Goal: Task Accomplishment & Management: Complete application form

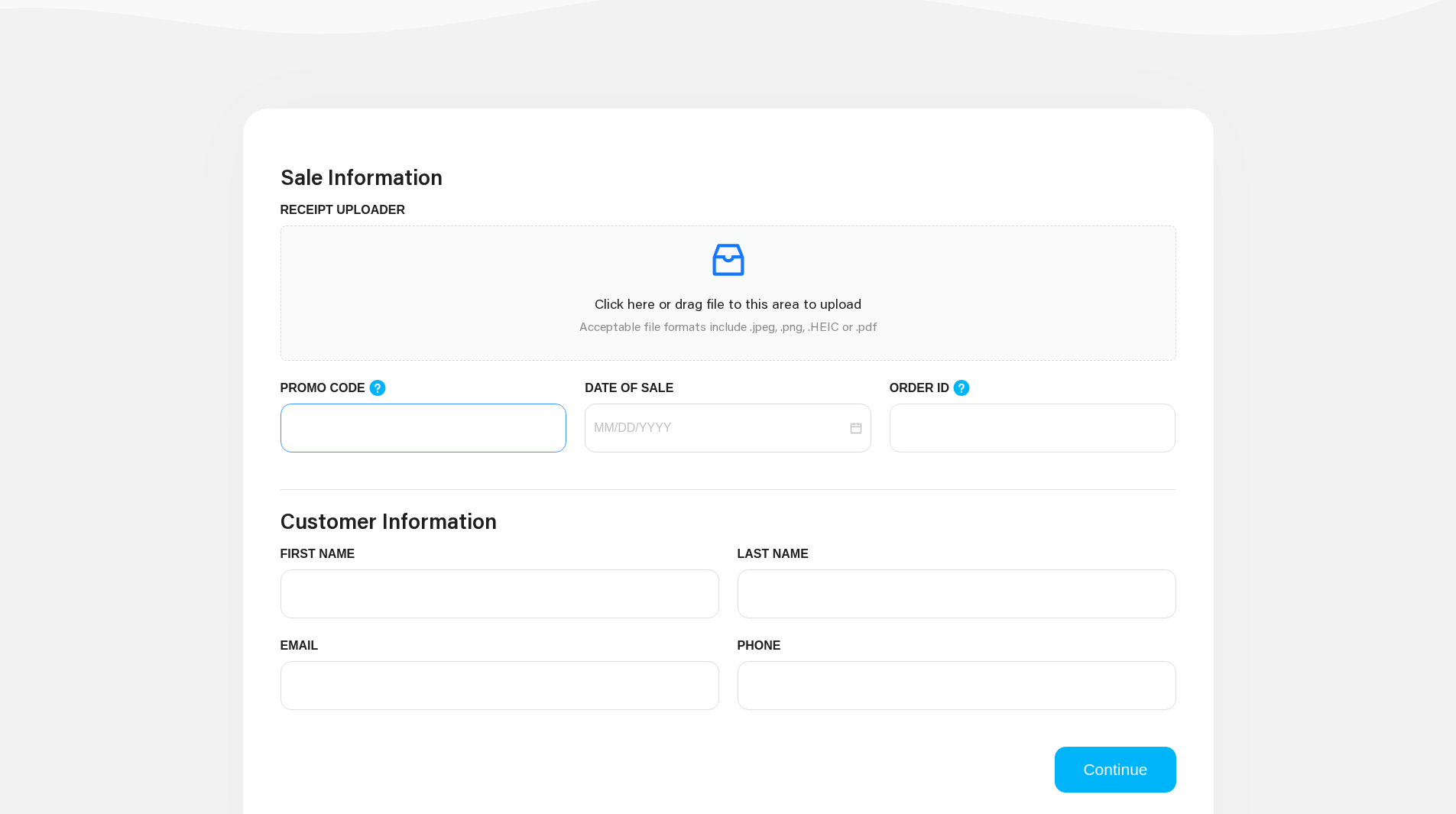
scroll to position [382, 0]
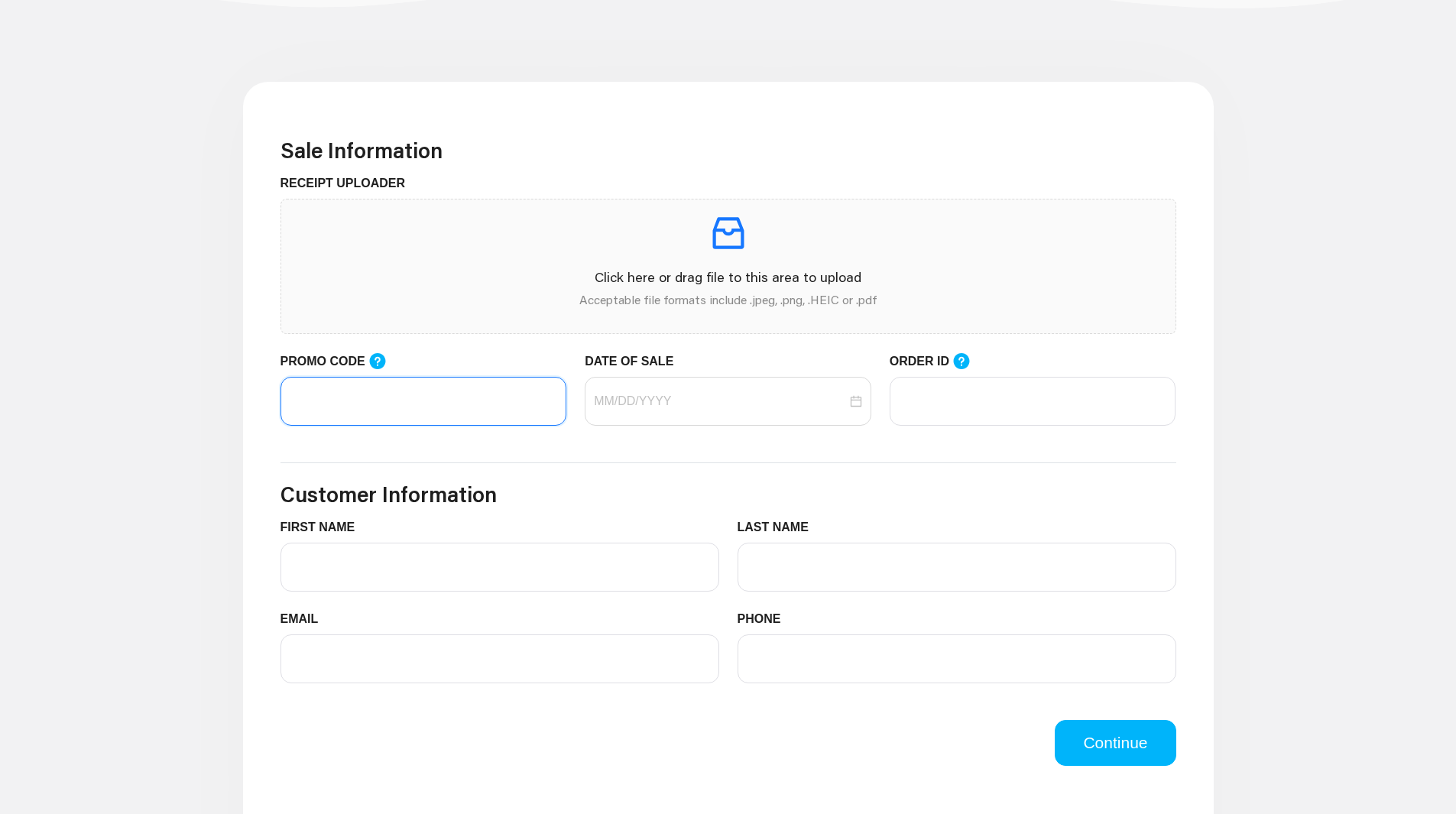
click at [452, 408] on input "PROMO CODE" at bounding box center [423, 402] width 286 height 49
paste input "LIFEMART20"
type input "LIFEMART20"
click at [691, 404] on input "DATE OF SALE" at bounding box center [720, 402] width 253 height 19
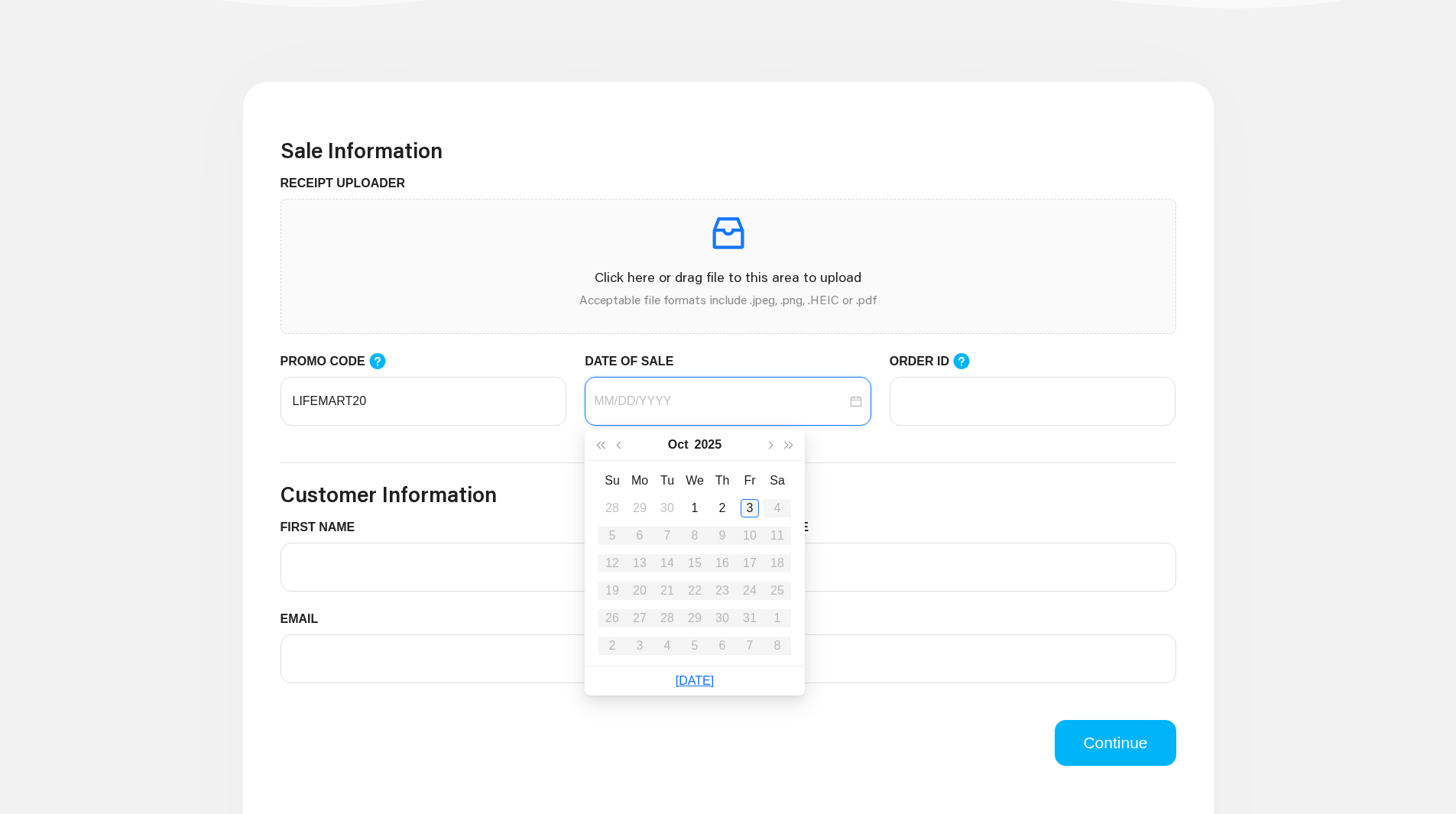
type input "[DATE]"
click at [741, 507] on div "3" at bounding box center [750, 509] width 19 height 19
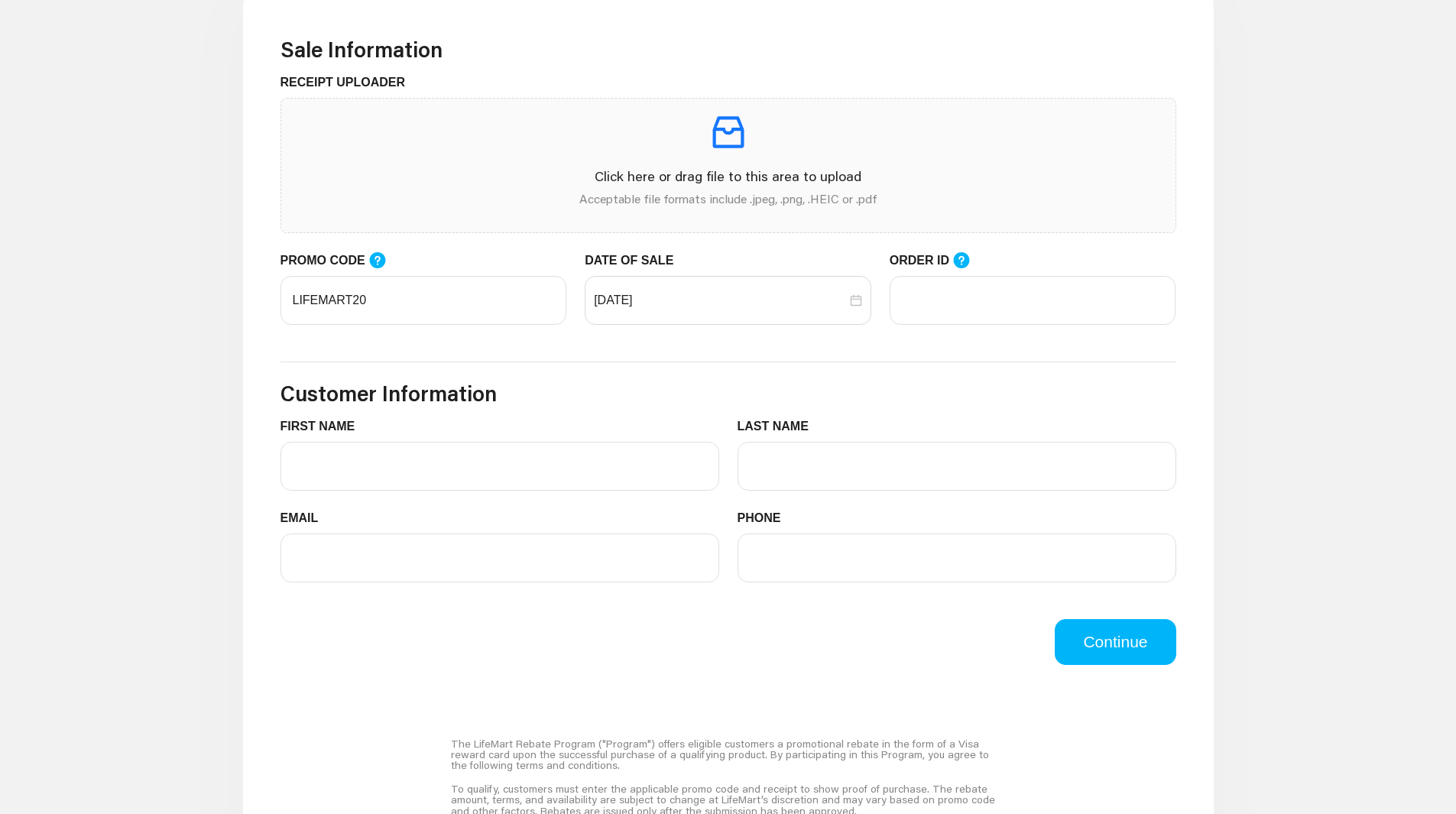
scroll to position [459, 0]
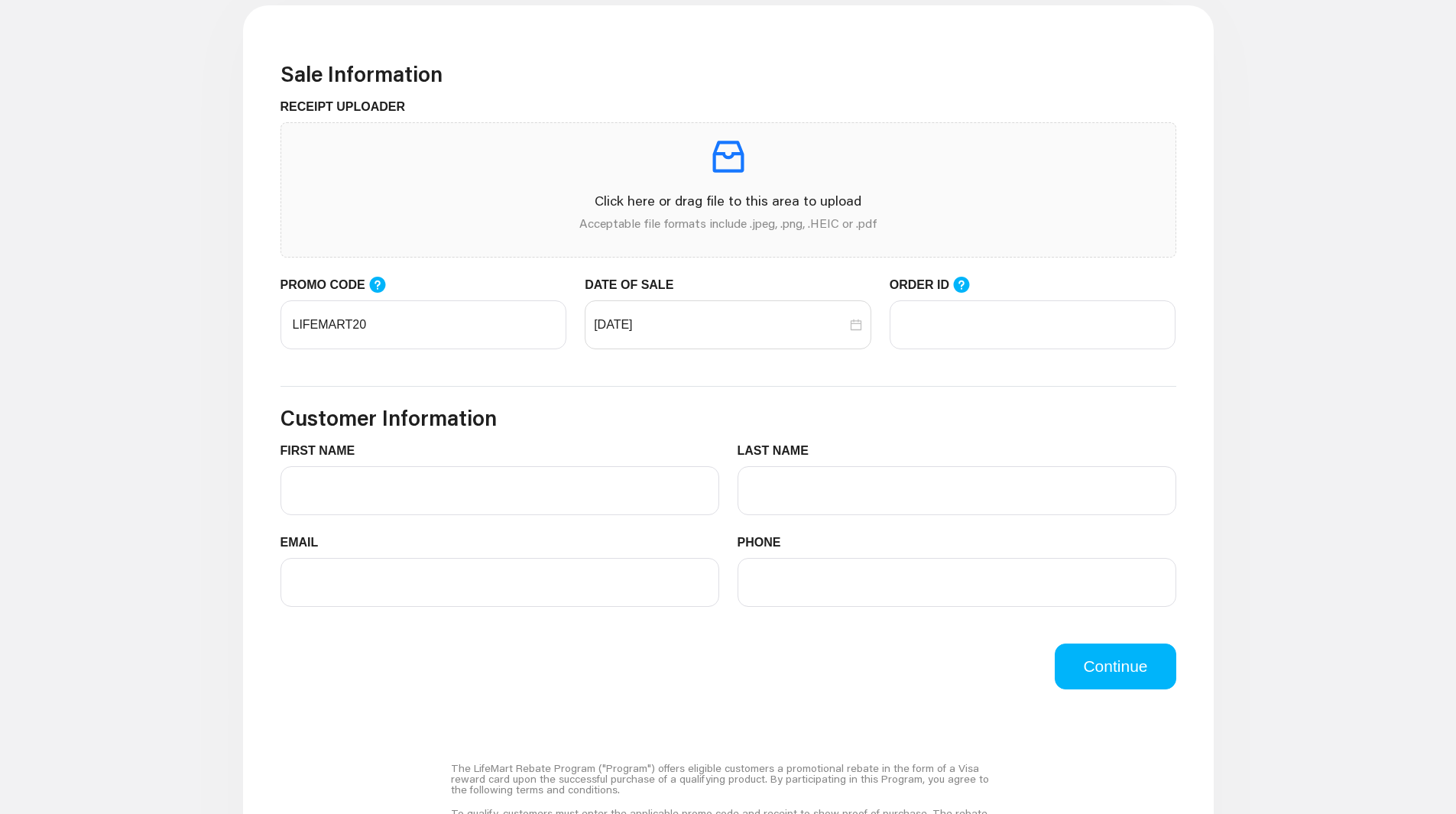
click at [1013, 358] on div "ORDER ID" at bounding box center [1032, 322] width 305 height 93
click at [1013, 341] on input "ORDER ID" at bounding box center [1032, 325] width 286 height 49
paste input "103493973"
type input "103493973"
click at [751, 177] on p at bounding box center [728, 156] width 870 height 42
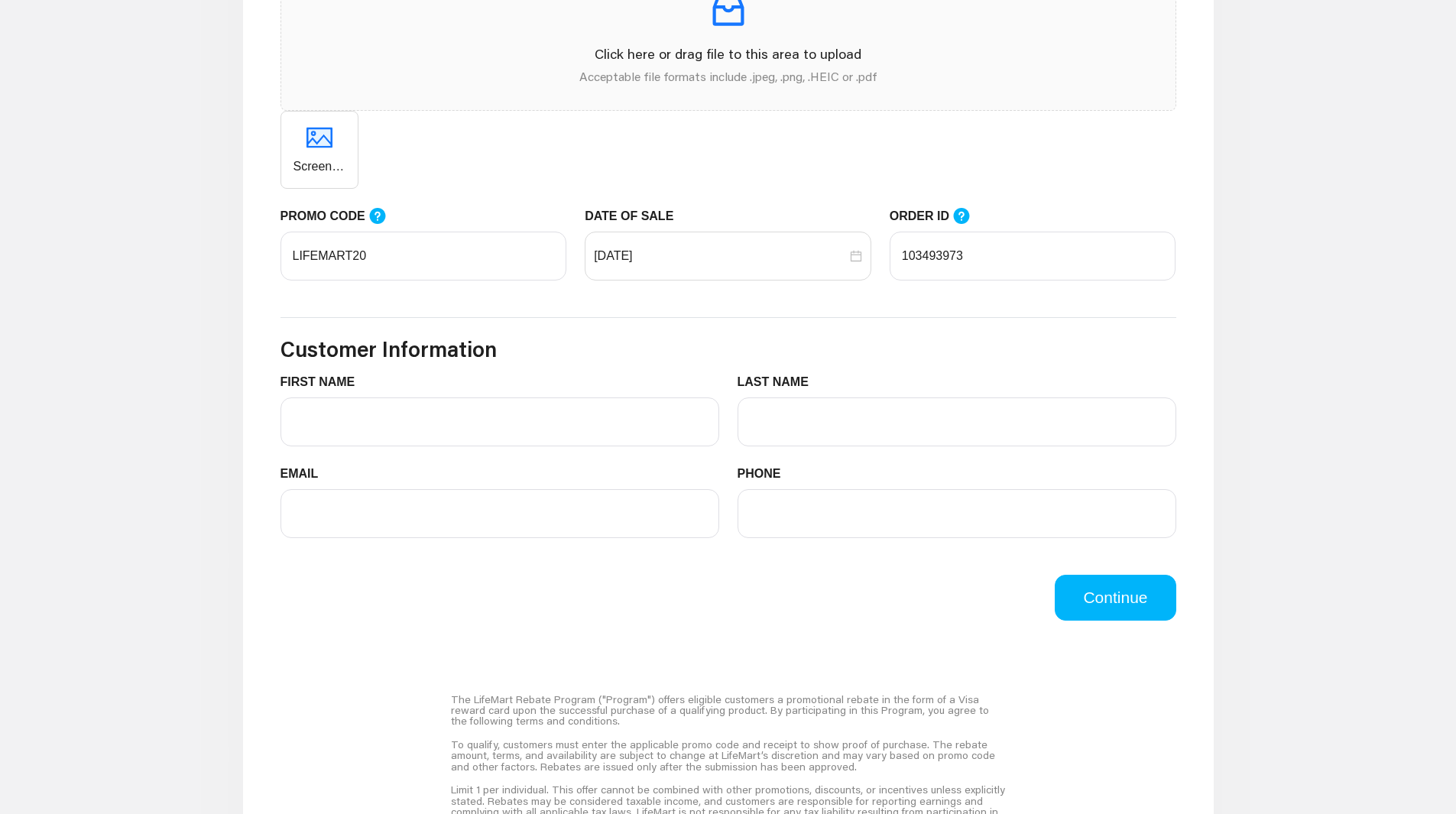
scroll to position [612, 0]
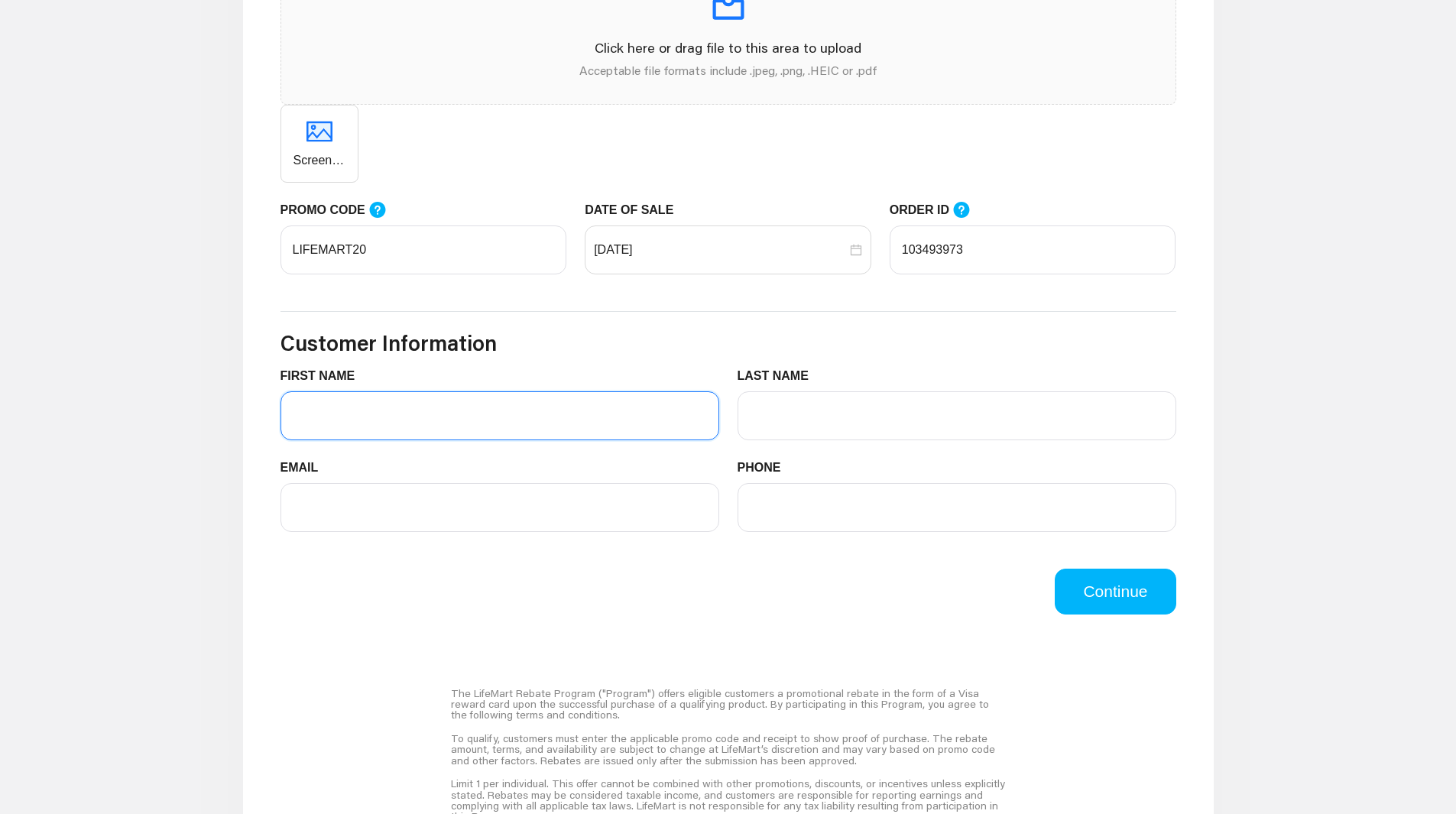
click at [453, 408] on input "FIRST NAME" at bounding box center [499, 416] width 438 height 49
type input "[PERSON_NAME]"
type input "Chase"
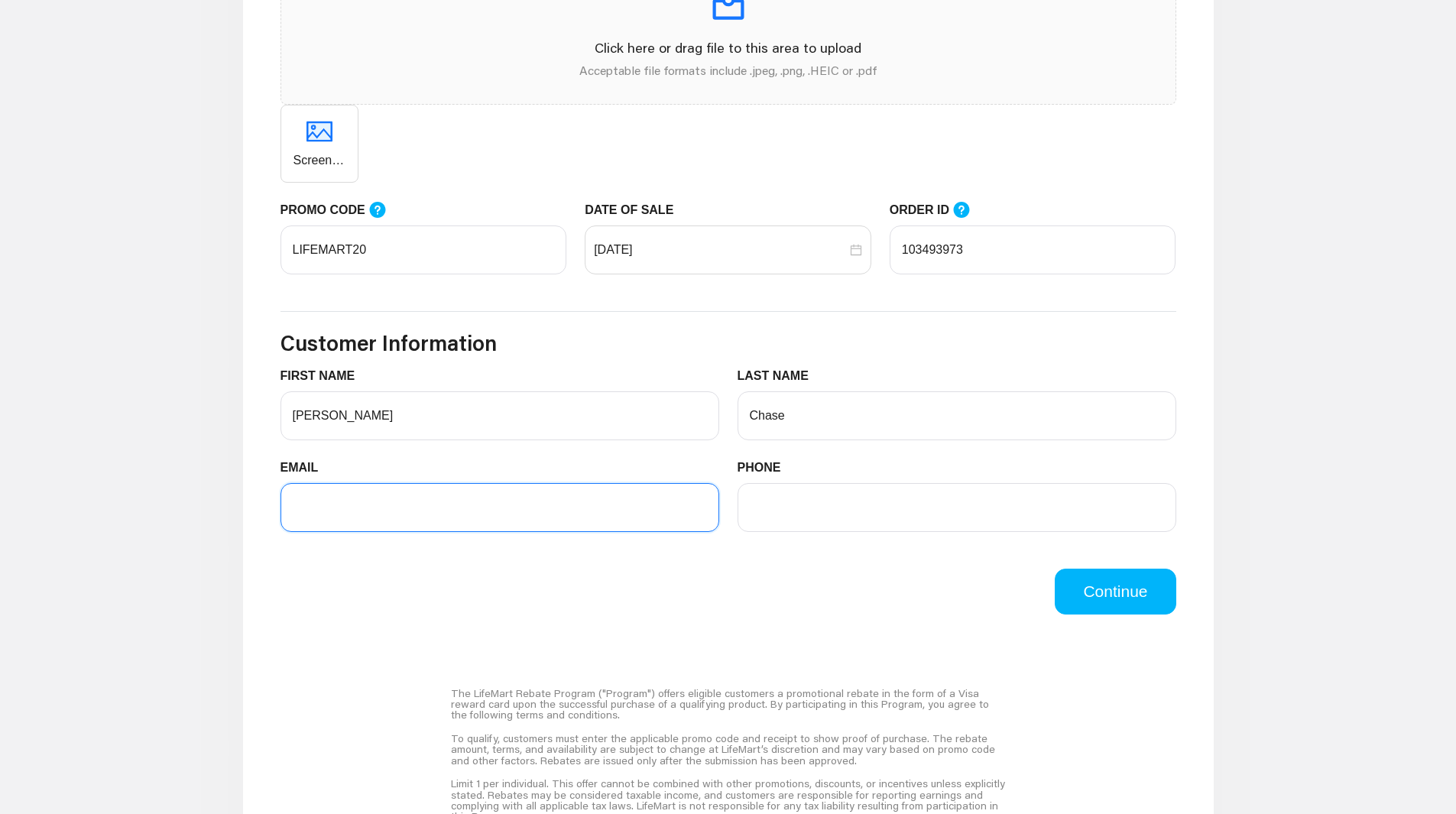
type input "[EMAIL_ADDRESS][DOMAIN_NAME]"
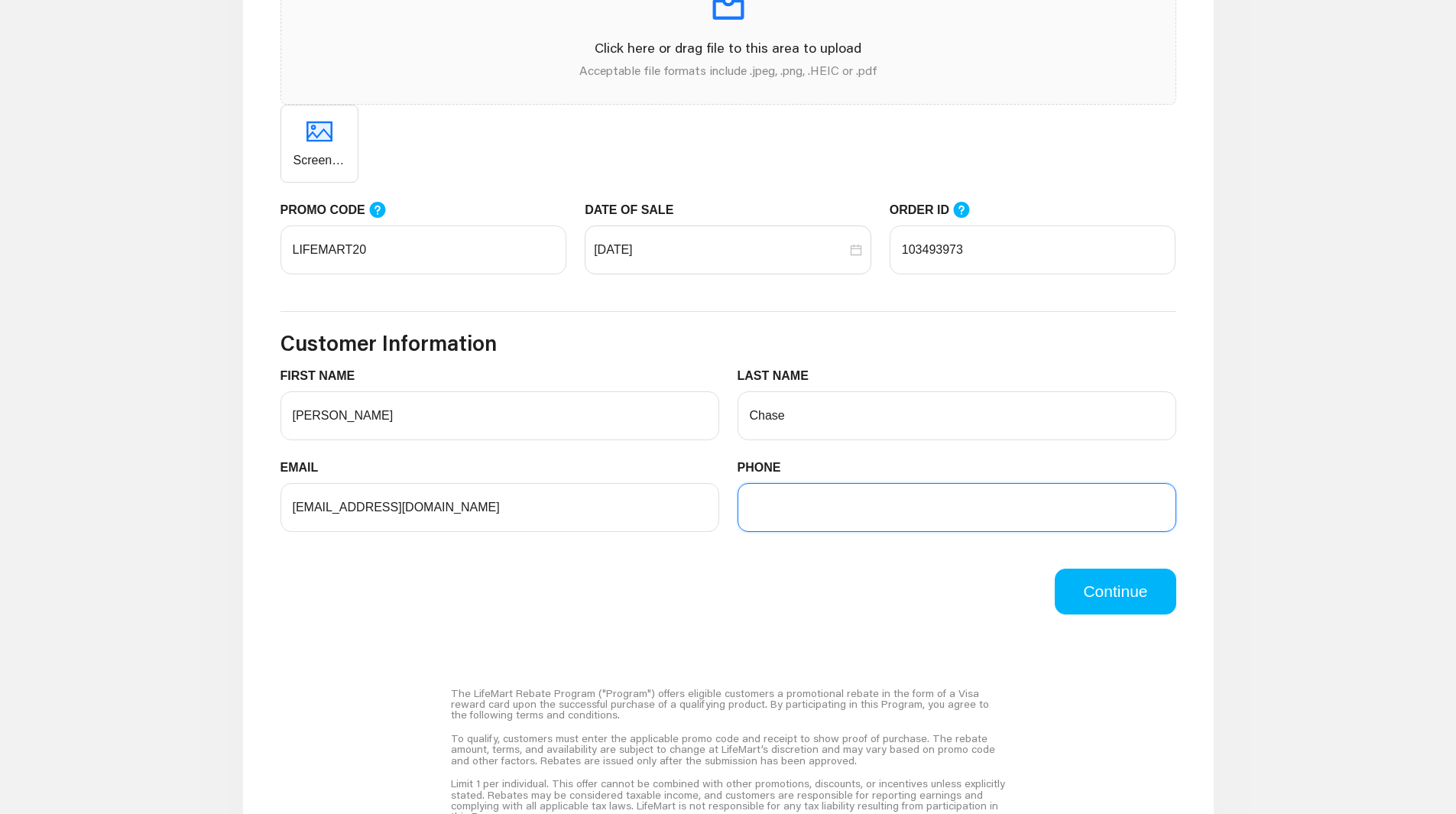
type input "2533762750"
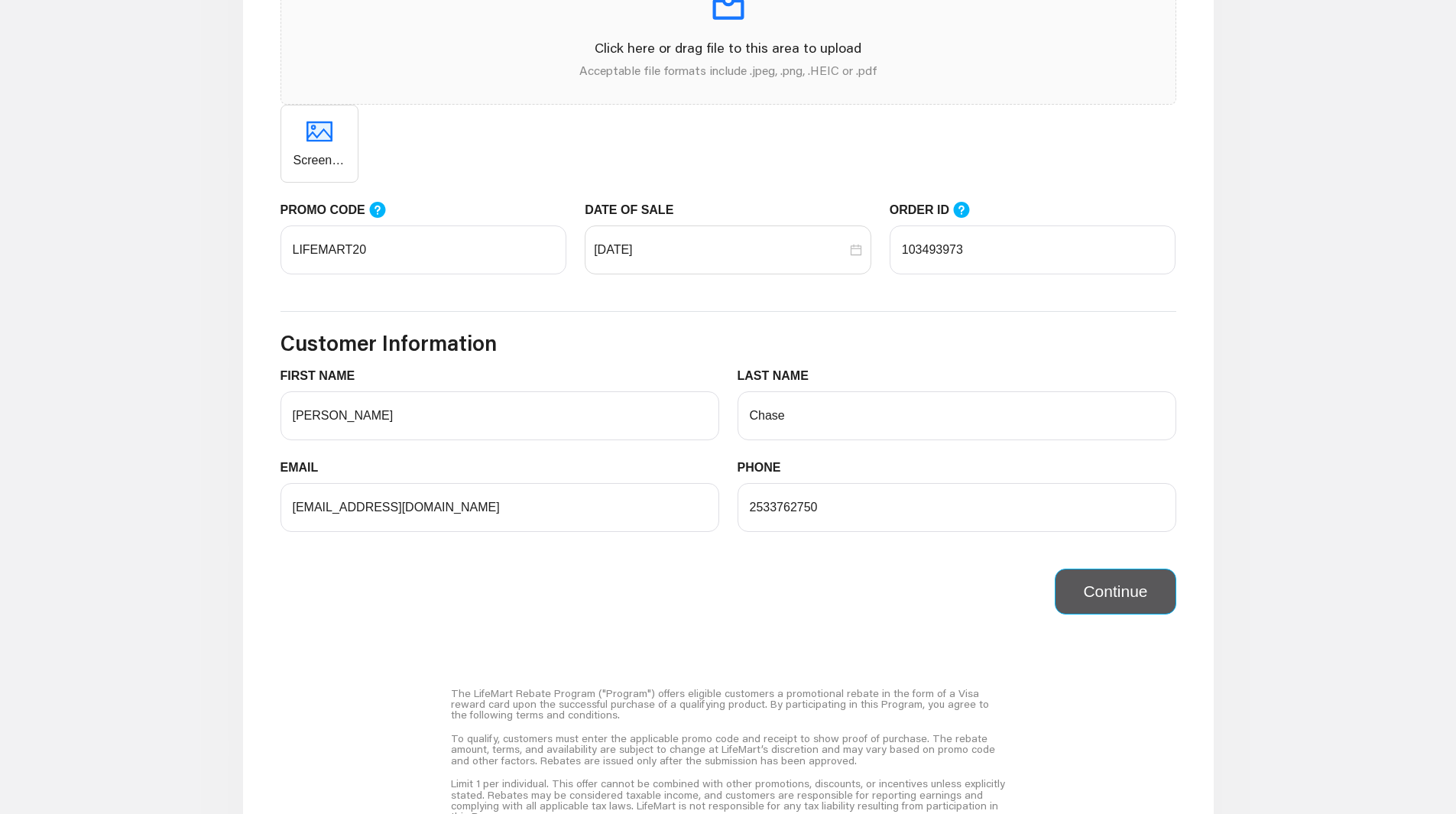
click at [1147, 593] on button "Continue" at bounding box center [1115, 591] width 121 height 46
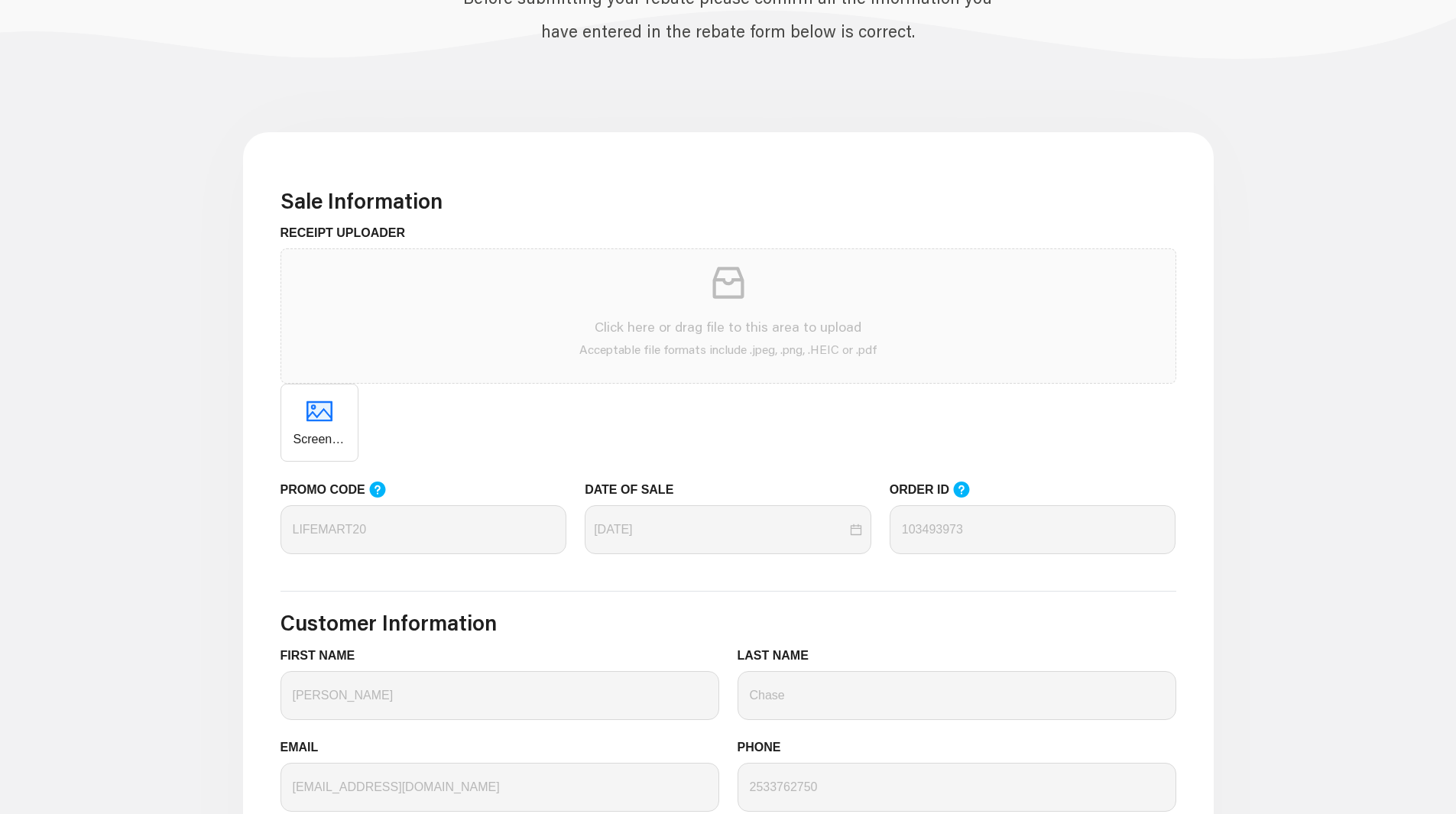
scroll to position [382, 0]
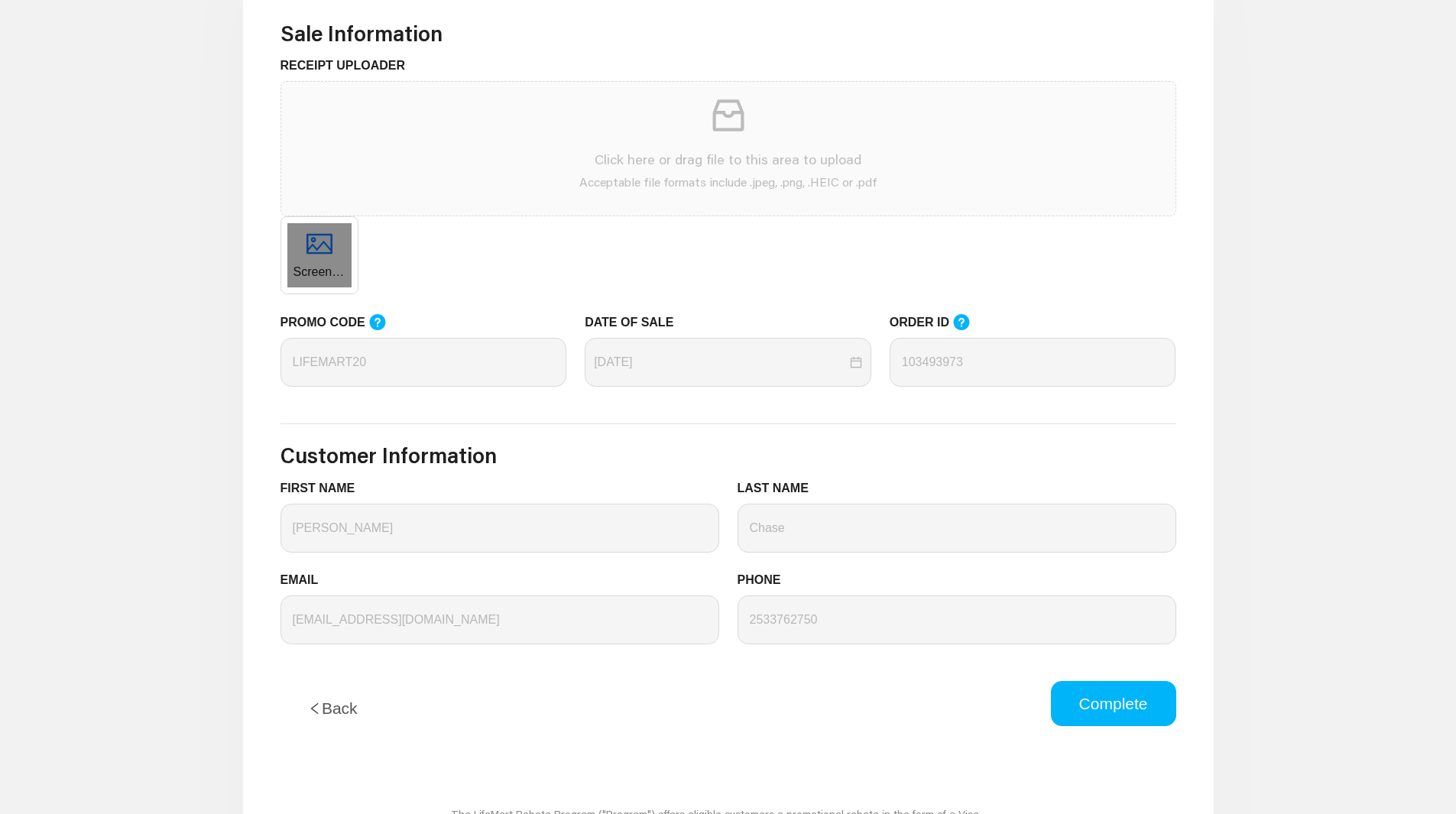
click at [324, 246] on div "Screenshot [DATE] 090617.png" at bounding box center [319, 256] width 78 height 78
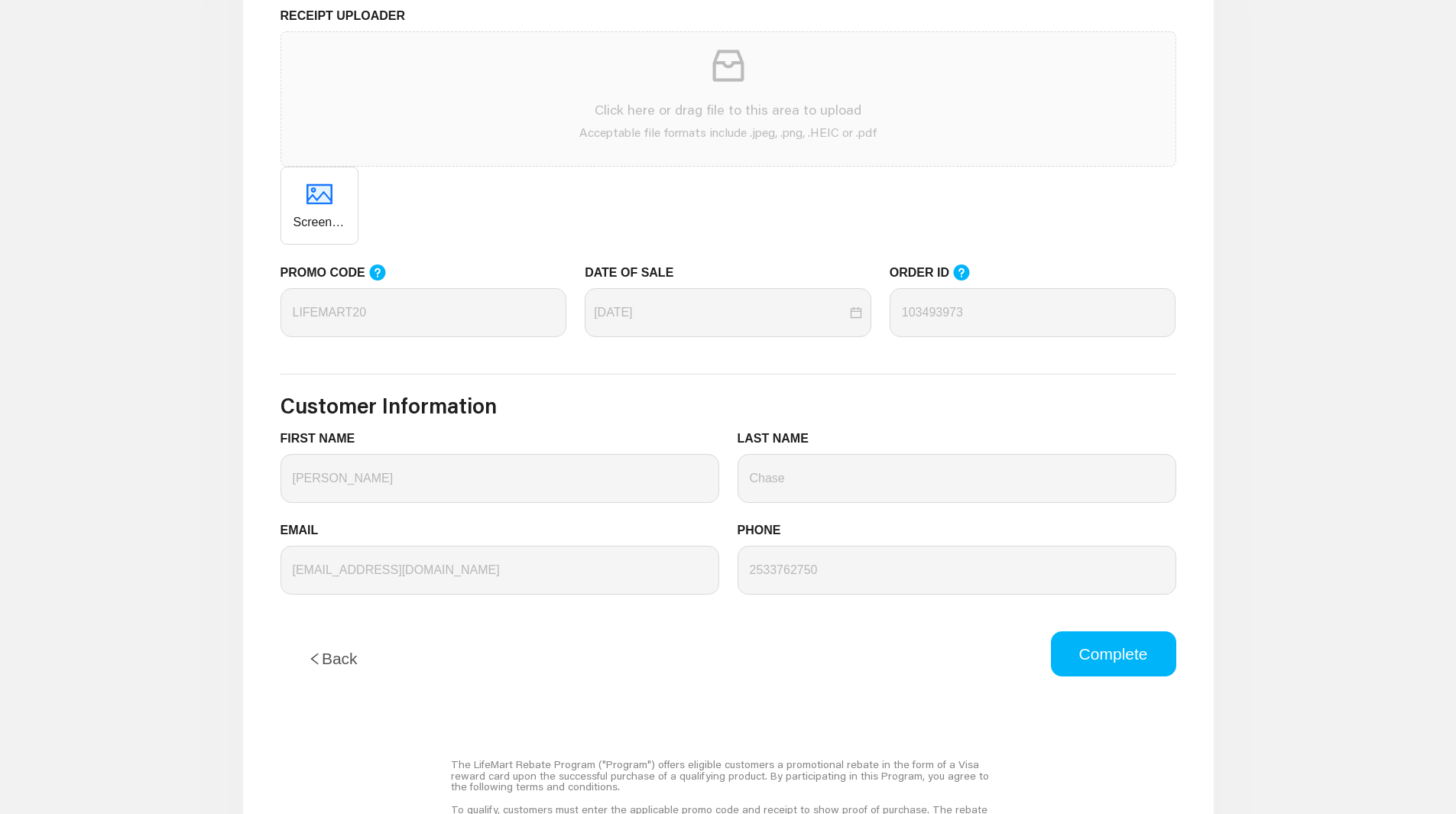
scroll to position [459, 0]
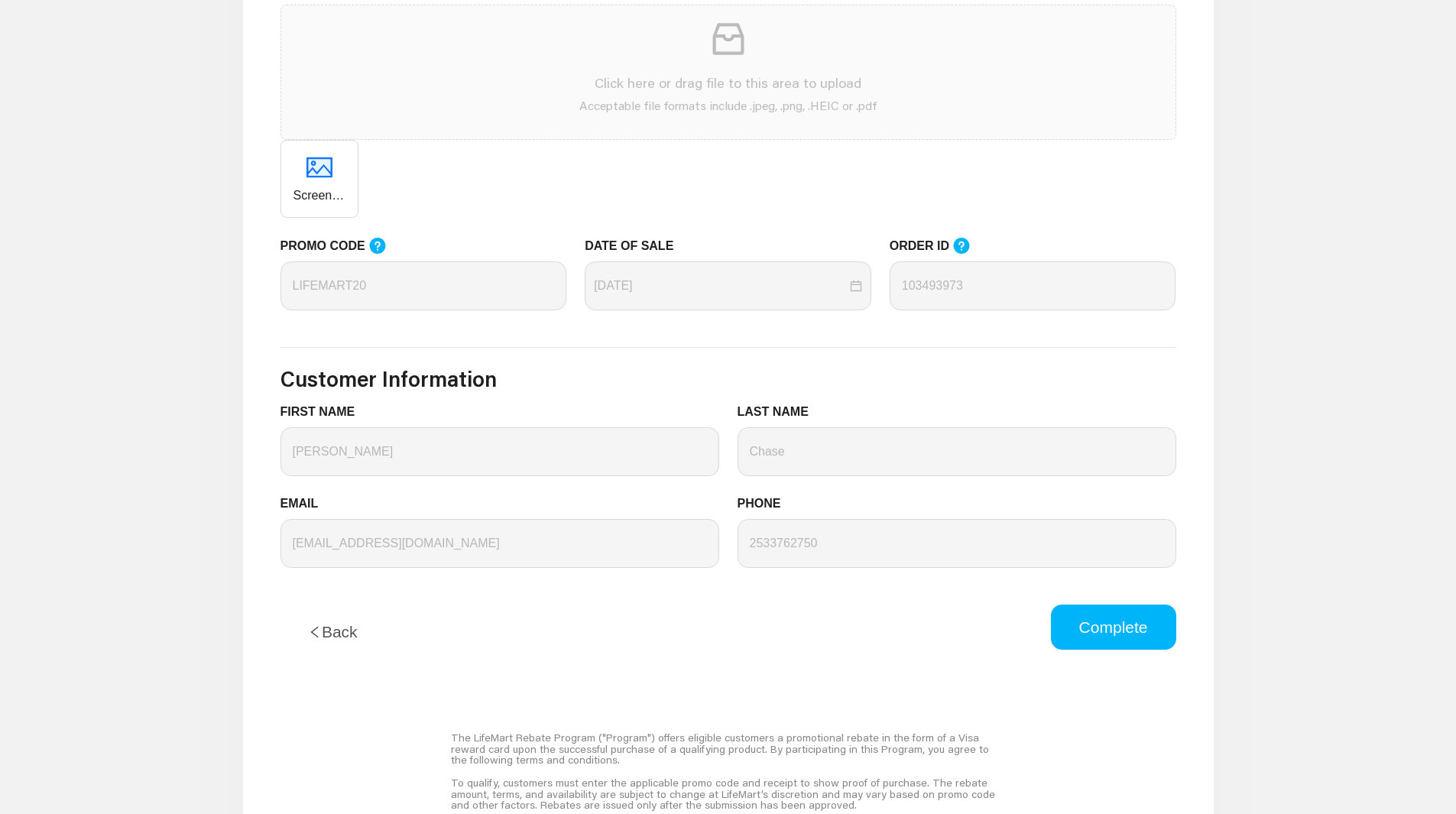
drag, startPoint x: 1137, startPoint y: 623, endPoint x: 1124, endPoint y: 614, distance: 15.8
click at [1137, 623] on button "Complete" at bounding box center [1114, 628] width 126 height 46
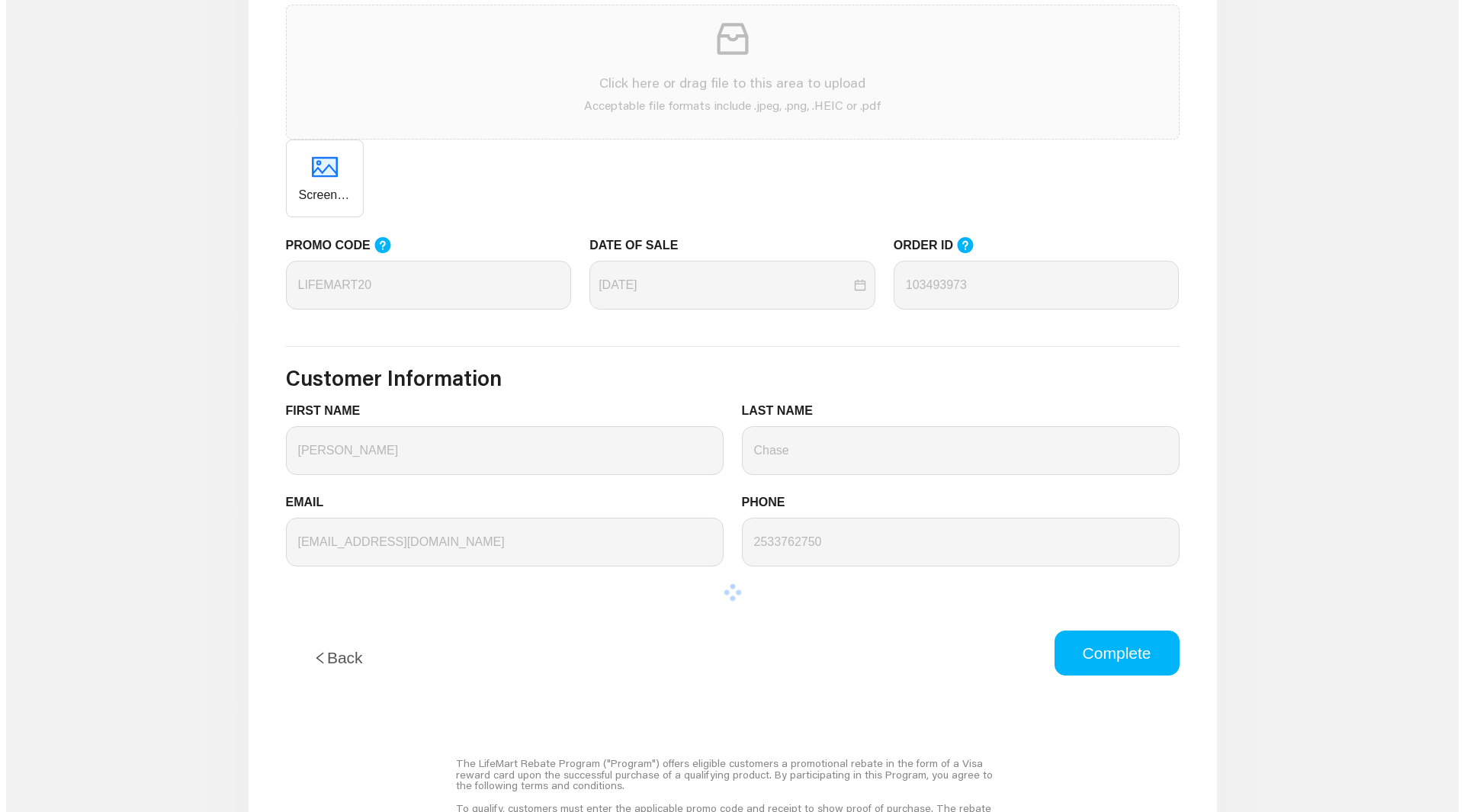
scroll to position [0, 0]
